Goal: Task Accomplishment & Management: Complete application form

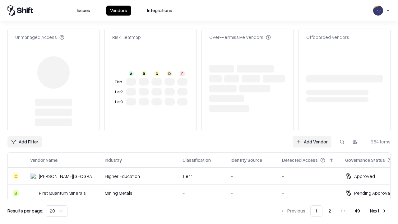
click at [312, 136] on link "Add Vendor" at bounding box center [311, 141] width 39 height 11
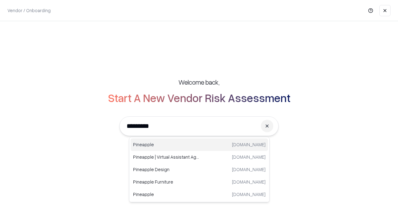
click at [199, 144] on div "Pineapple [DOMAIN_NAME]" at bounding box center [199, 144] width 137 height 12
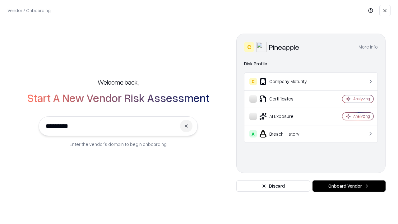
type input "*********"
click at [349, 186] on button "Onboard Vendor" at bounding box center [348, 185] width 73 height 11
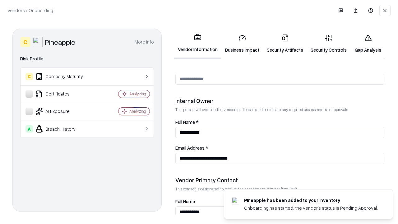
scroll to position [322, 0]
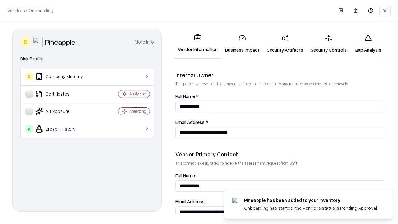
click at [242, 44] on link "Business Impact" at bounding box center [242, 43] width 42 height 29
click at [285, 44] on link "Security Artifacts" at bounding box center [285, 43] width 44 height 29
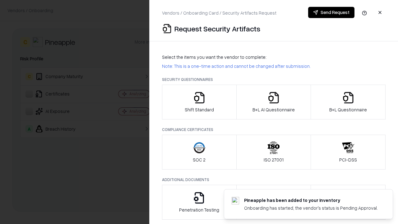
click at [199, 102] on icon "button" at bounding box center [199, 97] width 12 height 12
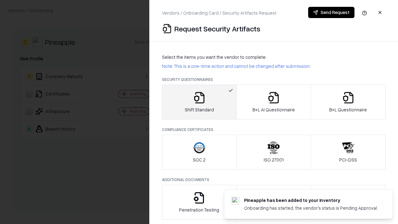
click at [331, 12] on button "Send Request" at bounding box center [331, 12] width 46 height 11
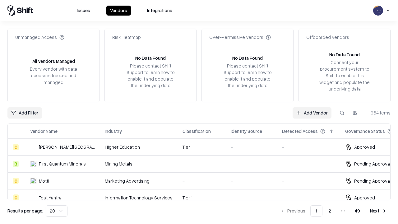
click at [312, 112] on link "Add Vendor" at bounding box center [311, 112] width 39 height 11
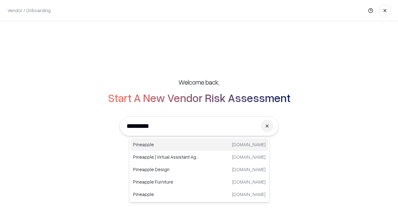
click at [199, 144] on div "Pineapple [DOMAIN_NAME]" at bounding box center [199, 144] width 137 height 12
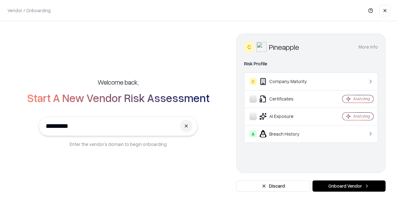
type input "*********"
click at [349, 186] on button "Onboard Vendor" at bounding box center [348, 185] width 73 height 11
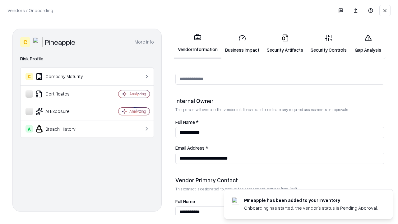
scroll to position [322, 0]
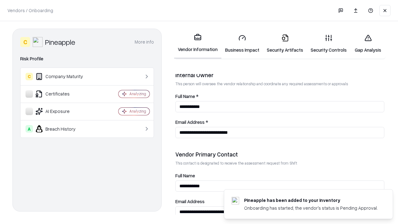
click at [368, 44] on link "Gap Analysis" at bounding box center [367, 43] width 35 height 29
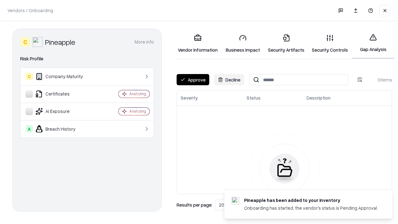
click at [193, 80] on button "Approve" at bounding box center [193, 79] width 33 height 11
